Goal: Navigation & Orientation: Find specific page/section

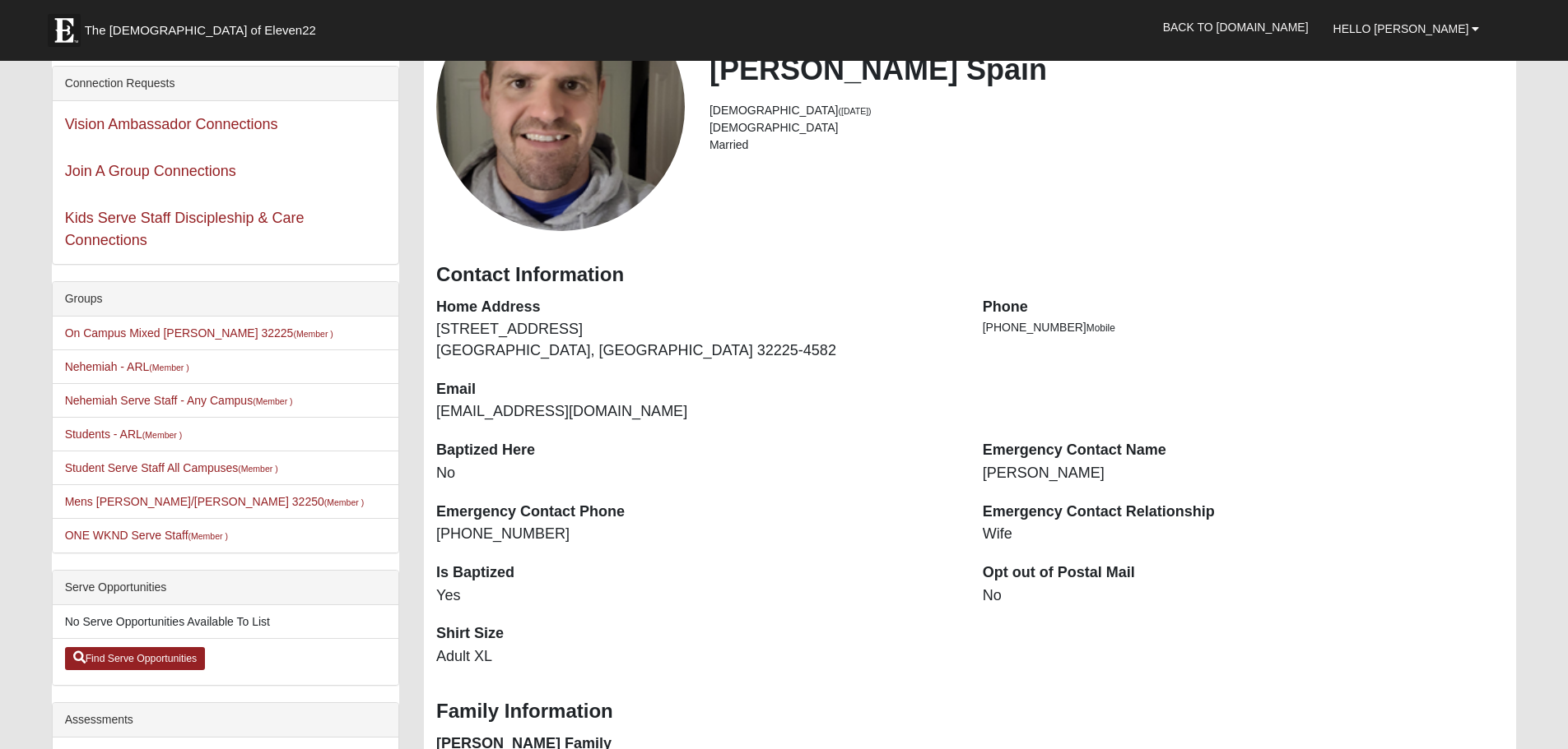
scroll to position [165, 0]
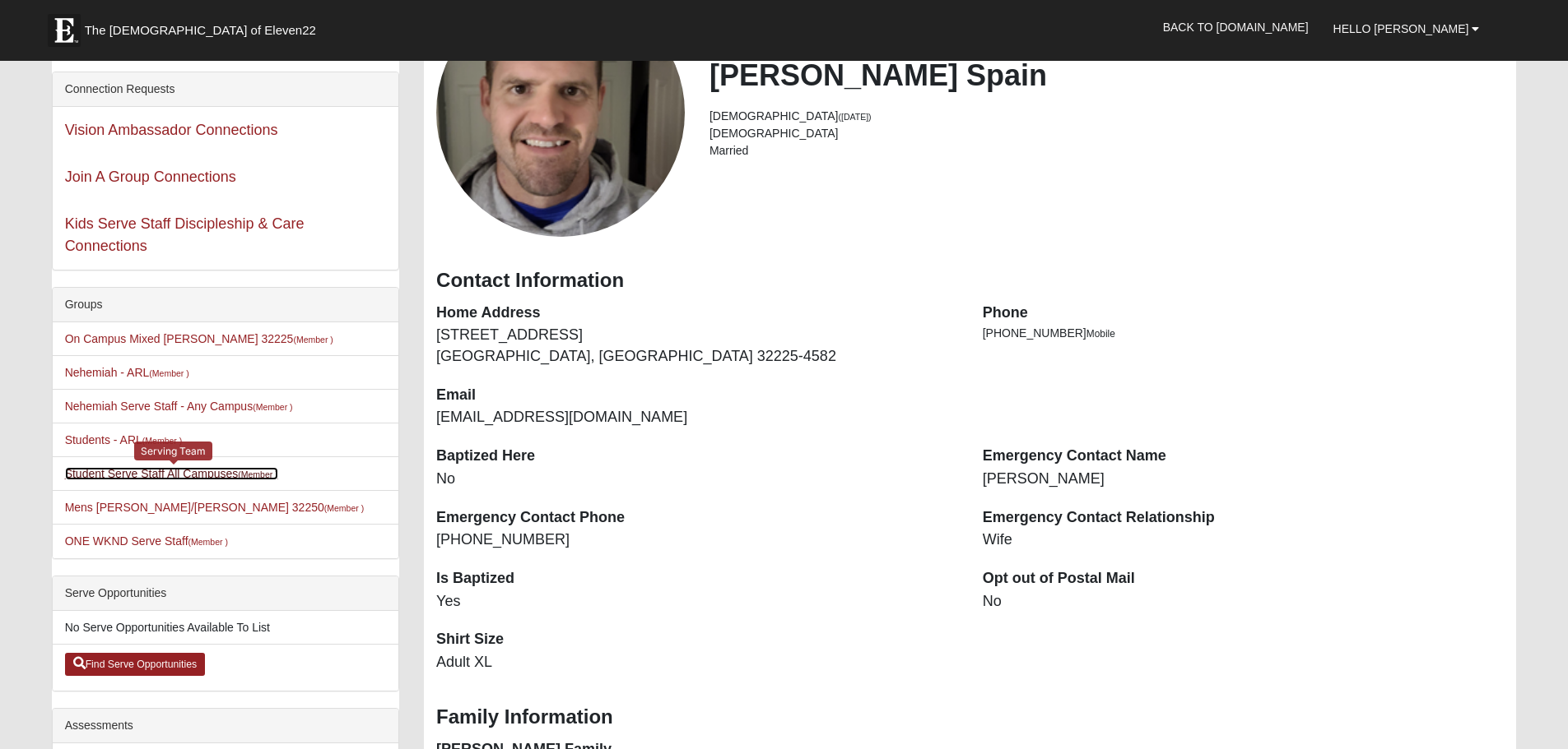
click at [135, 477] on link "Student Serve Staff All Campuses (Member )" at bounding box center [171, 473] width 213 height 13
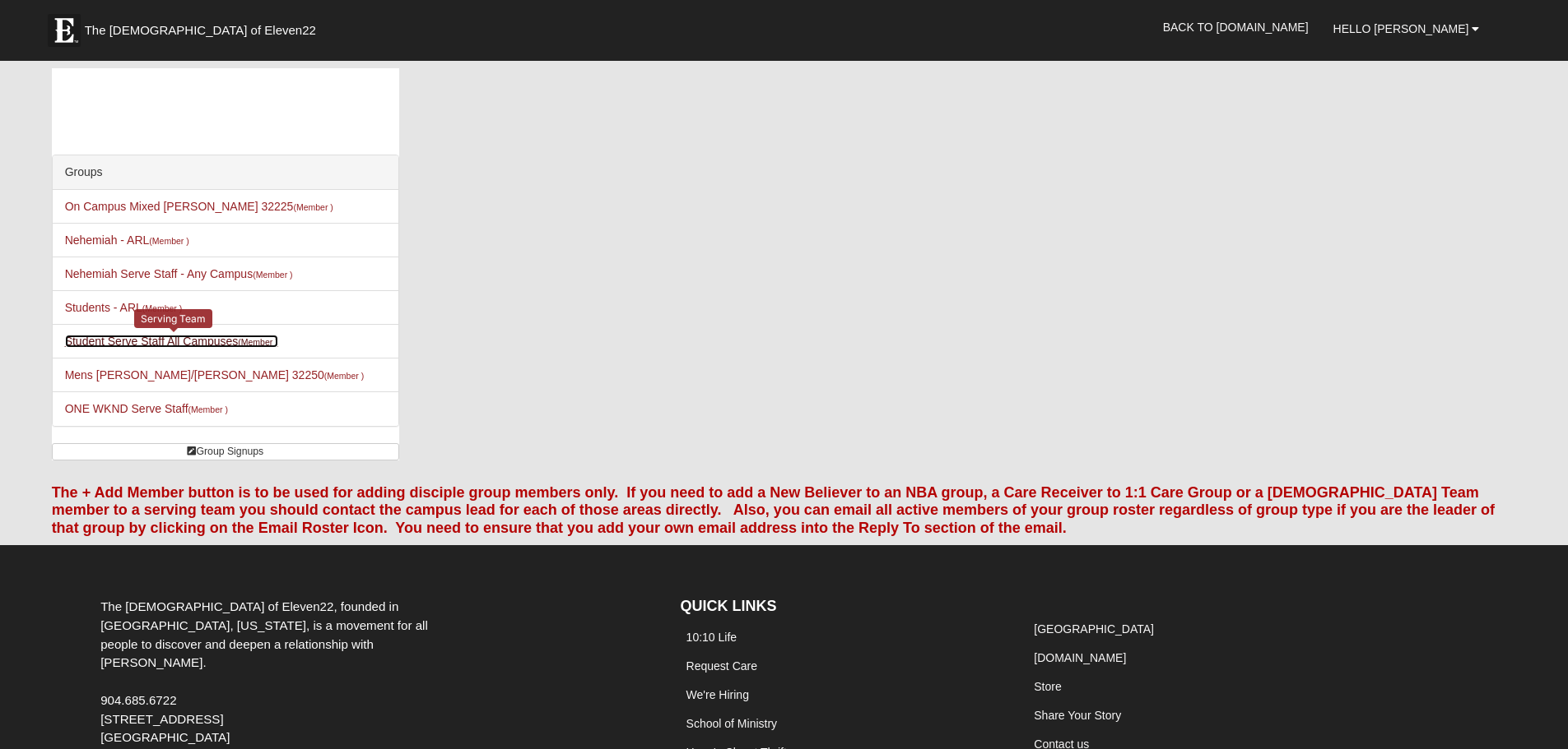
click at [185, 343] on link "Student Serve Staff All Campuses (Member )" at bounding box center [171, 342] width 213 height 13
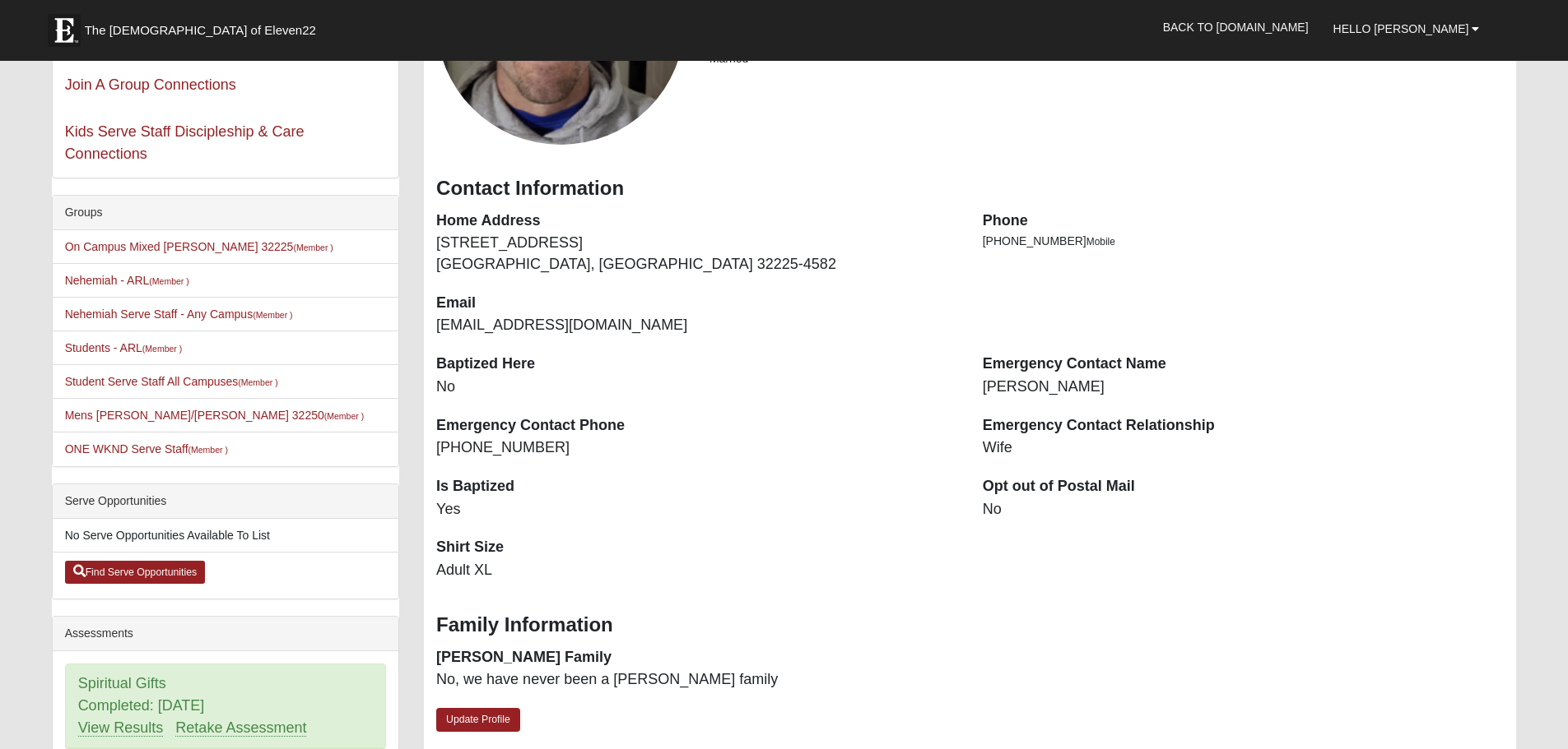
scroll to position [247, 0]
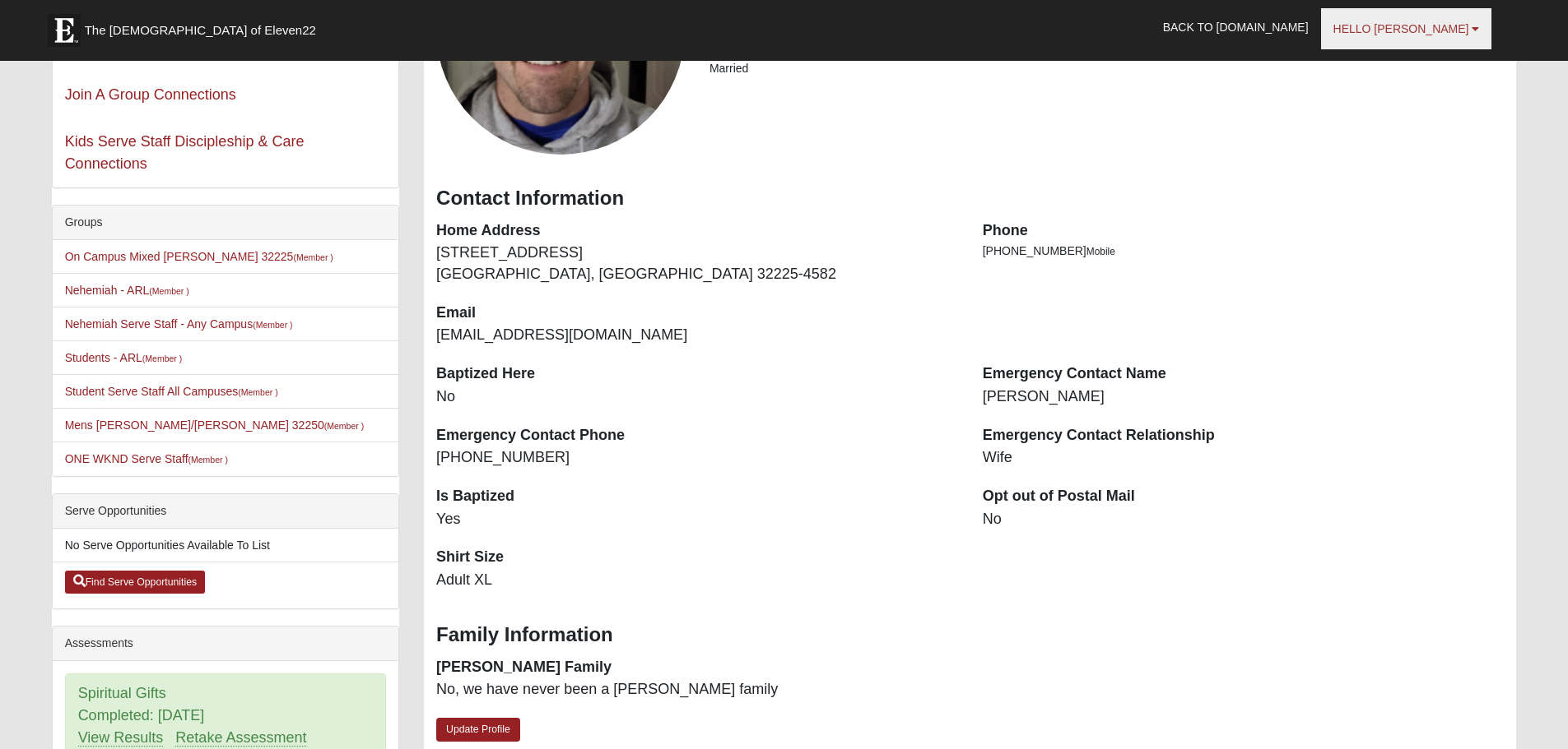
click at [1457, 28] on span "Hello [PERSON_NAME]" at bounding box center [1400, 28] width 135 height 13
click at [1446, 62] on link "My Account" at bounding box center [1403, 64] width 130 height 22
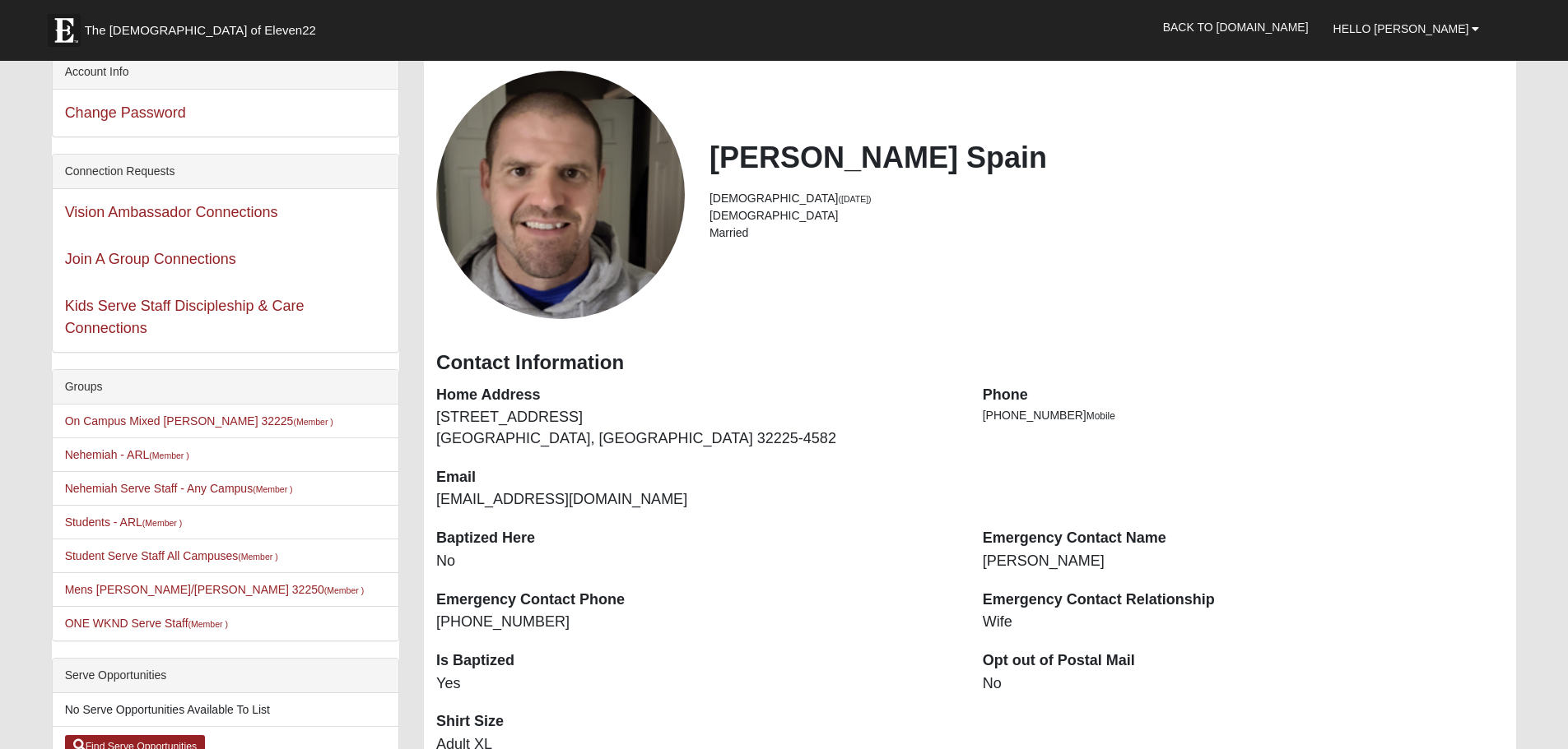
scroll to position [0, 0]
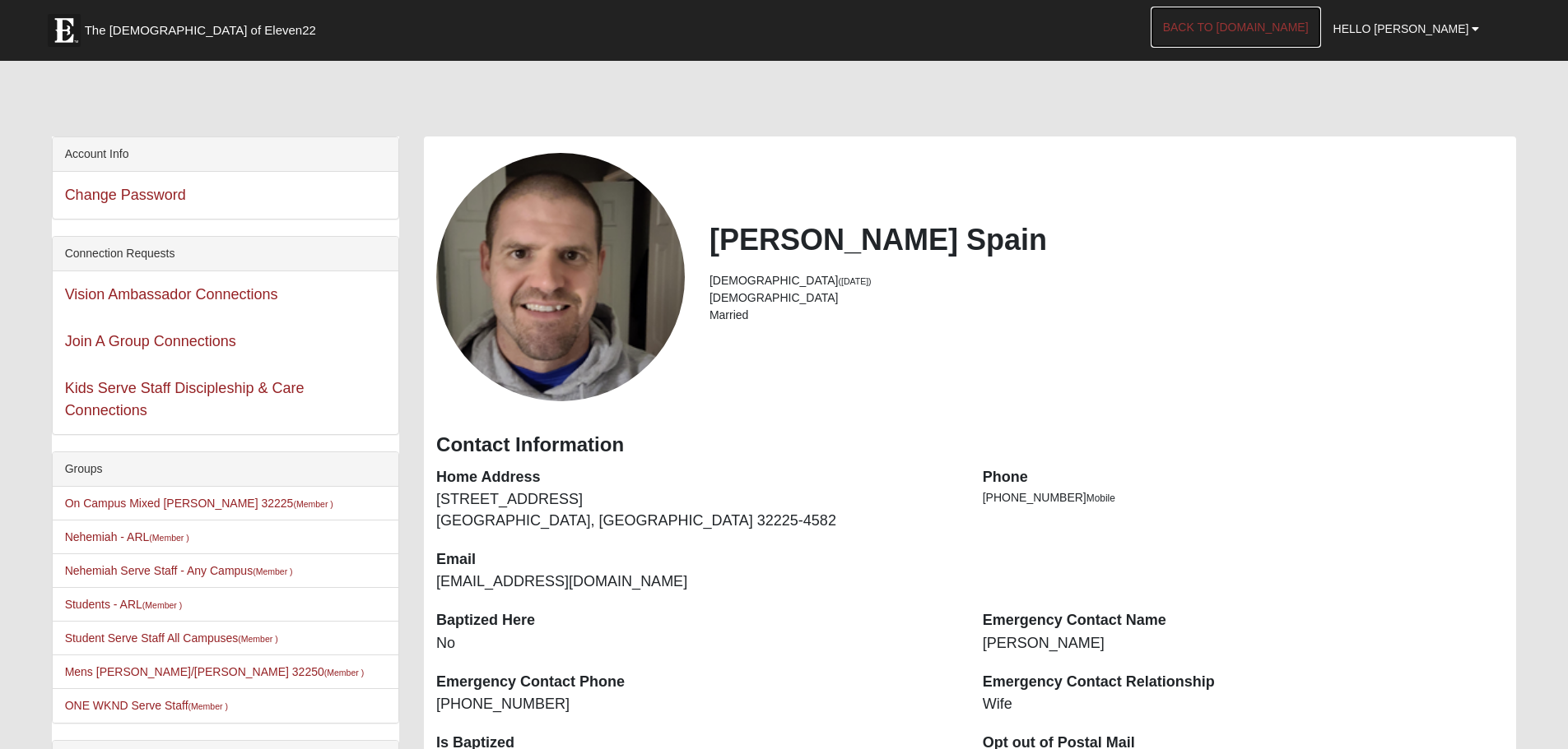
click at [1321, 30] on link "Back to [DOMAIN_NAME]" at bounding box center [1236, 27] width 171 height 41
click at [1446, 27] on span "Hello [PERSON_NAME]" at bounding box center [1400, 28] width 135 height 13
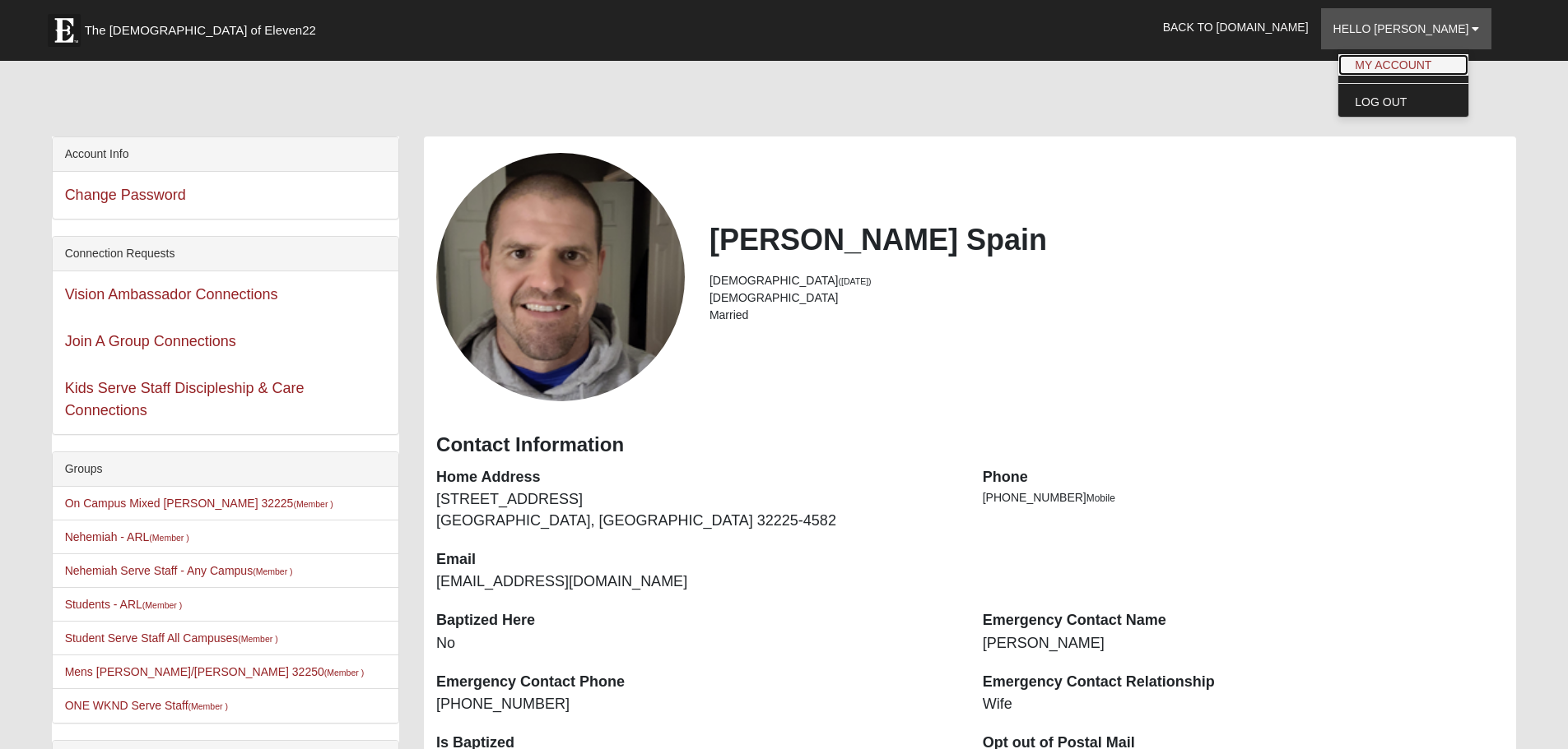
click at [1433, 70] on link "My Account" at bounding box center [1403, 64] width 130 height 22
